Goal: Navigation & Orientation: Find specific page/section

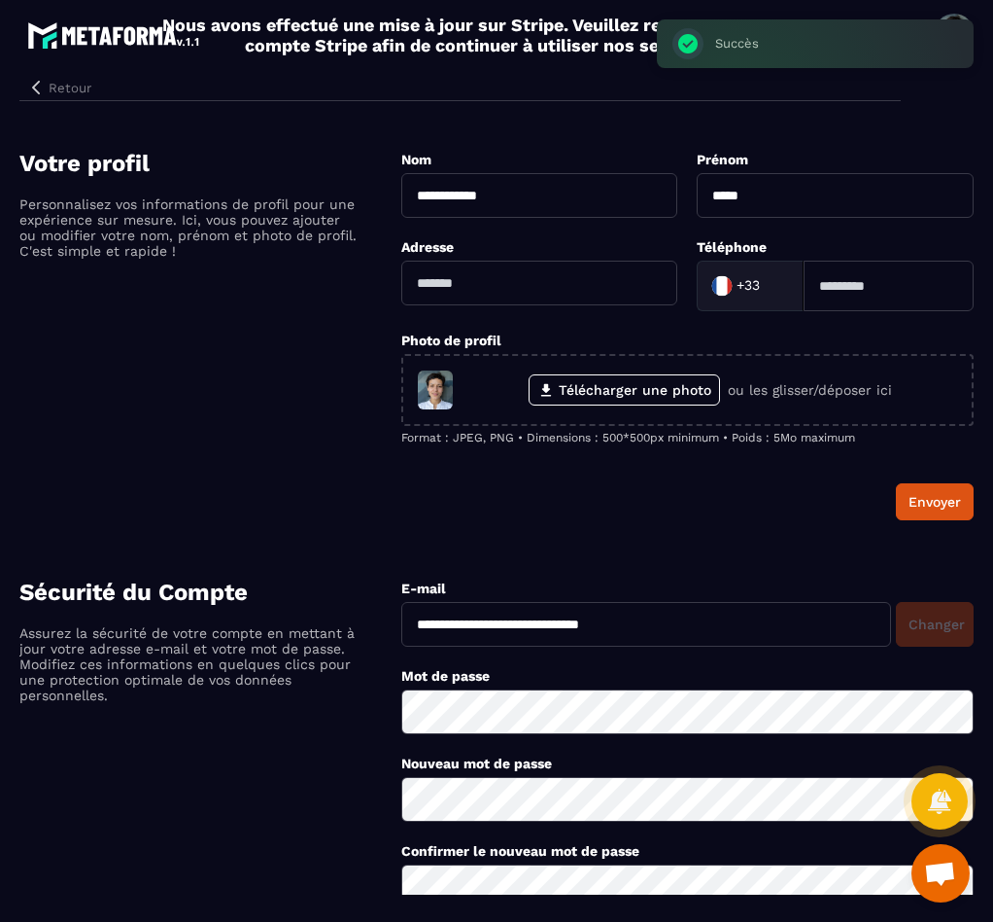
click at [66, 87] on button "Retour" at bounding box center [59, 87] width 80 height 25
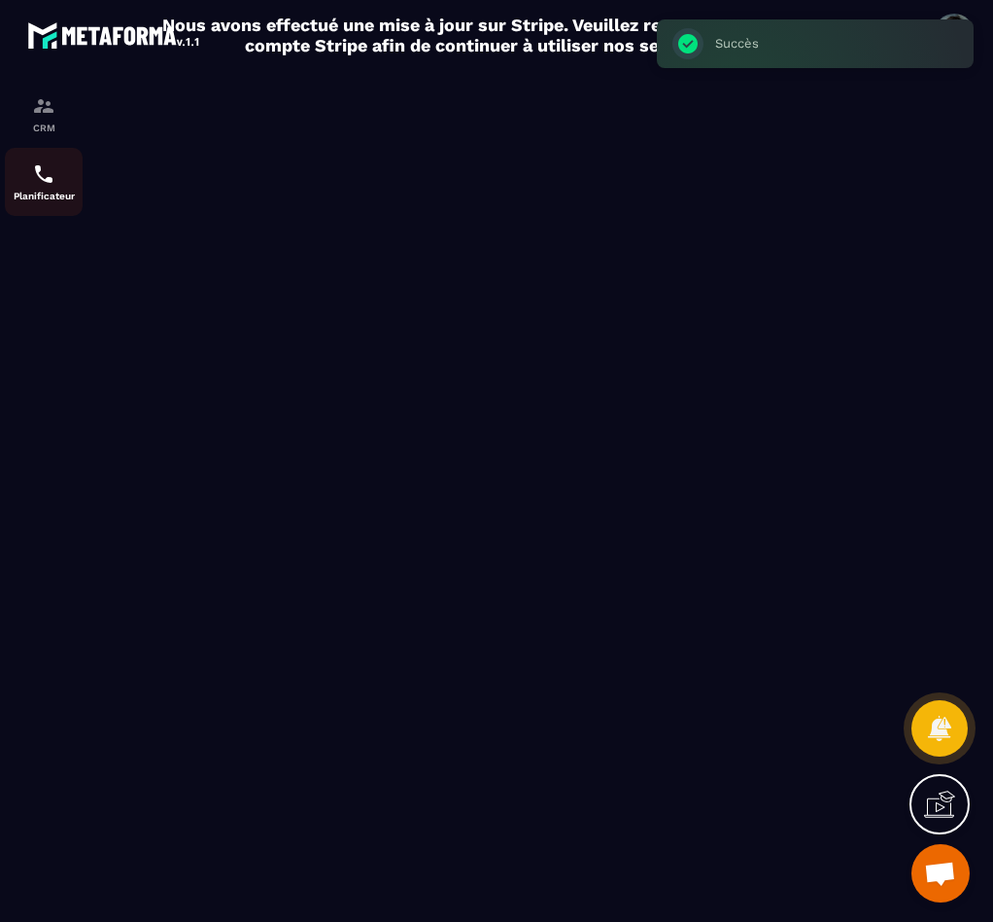
click at [48, 189] on div "Planificateur" at bounding box center [44, 181] width 78 height 39
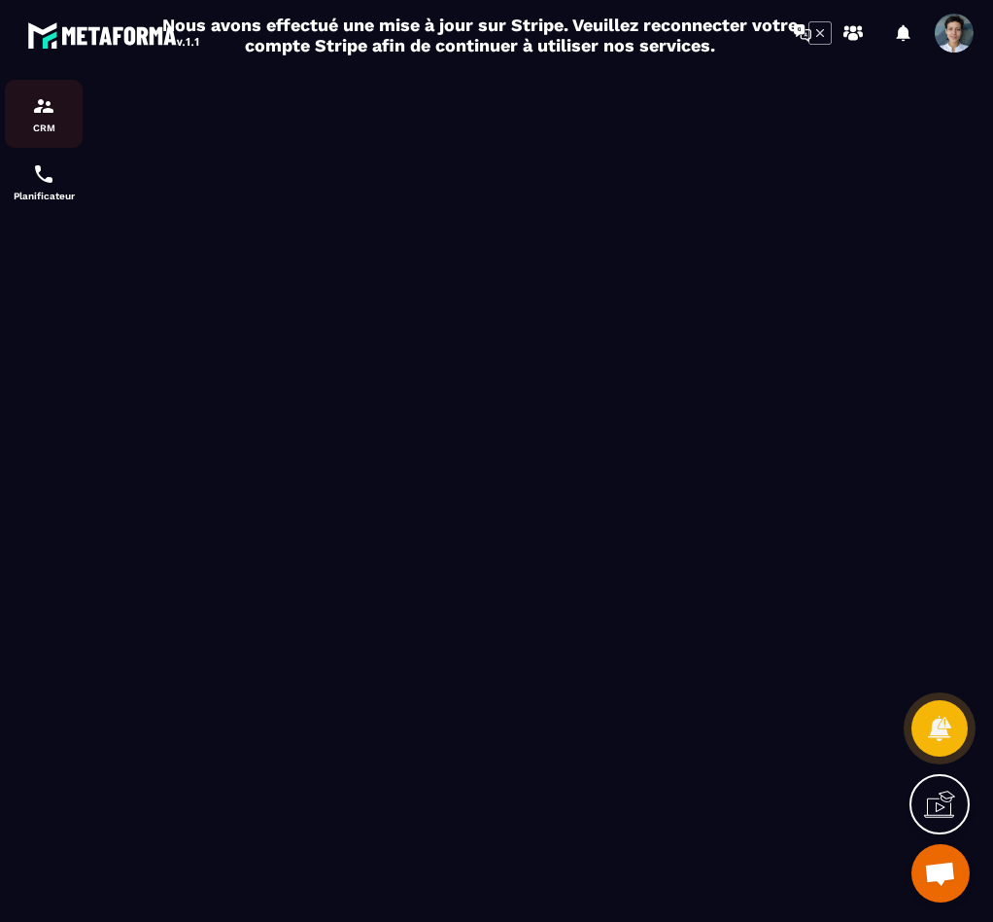
click at [61, 110] on div "CRM" at bounding box center [44, 113] width 78 height 39
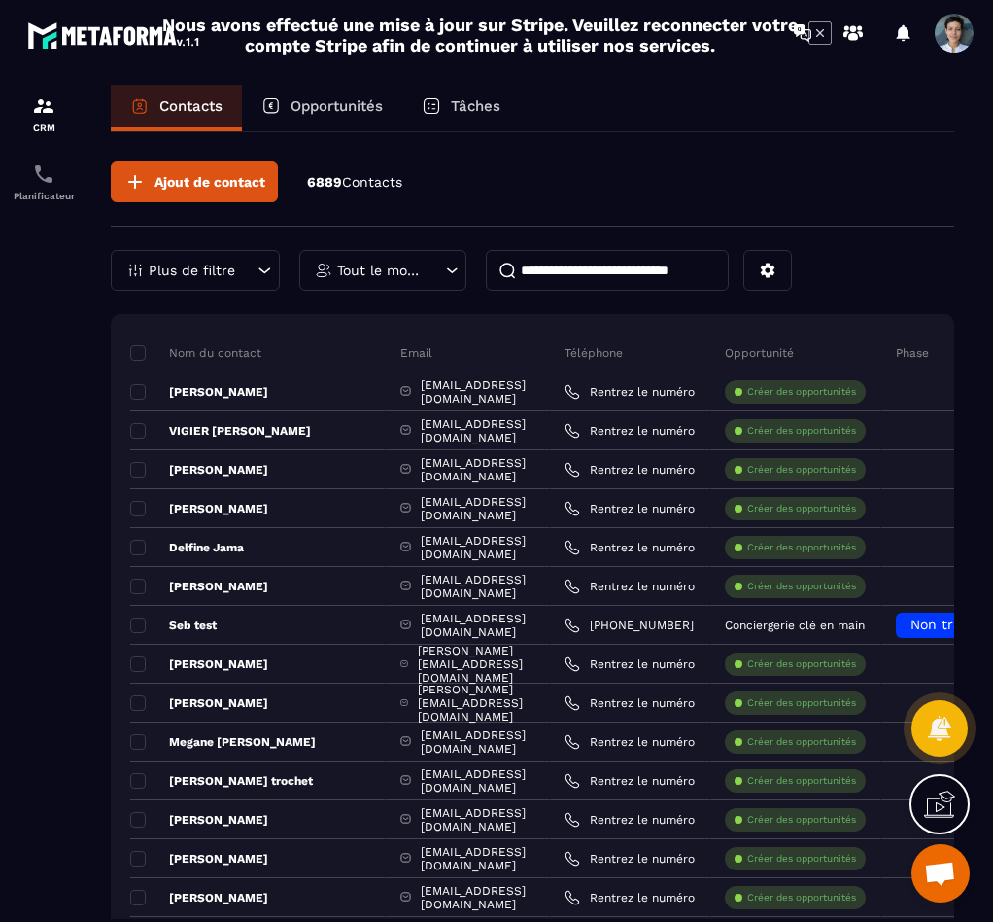
click at [469, 122] on div "Tâches" at bounding box center [461, 108] width 118 height 47
